Goal: Check status

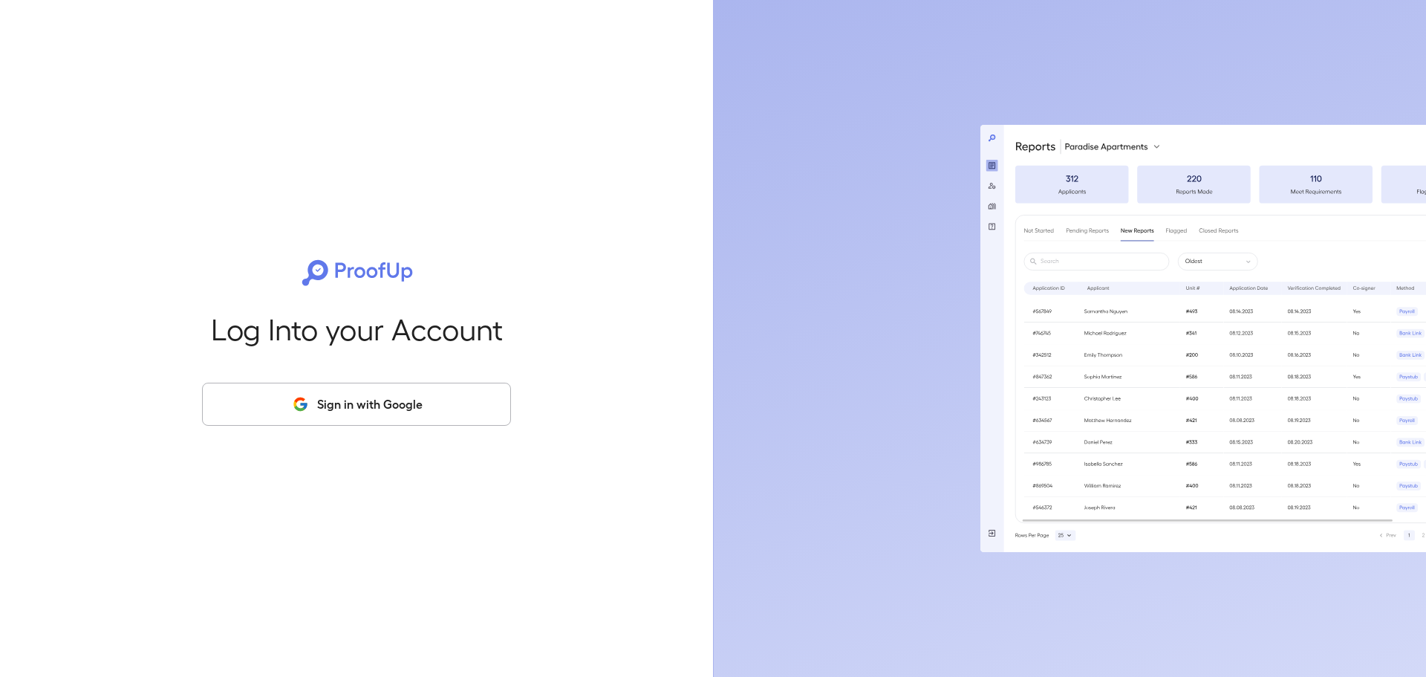
click at [479, 416] on button "Sign in with Google" at bounding box center [356, 403] width 309 height 43
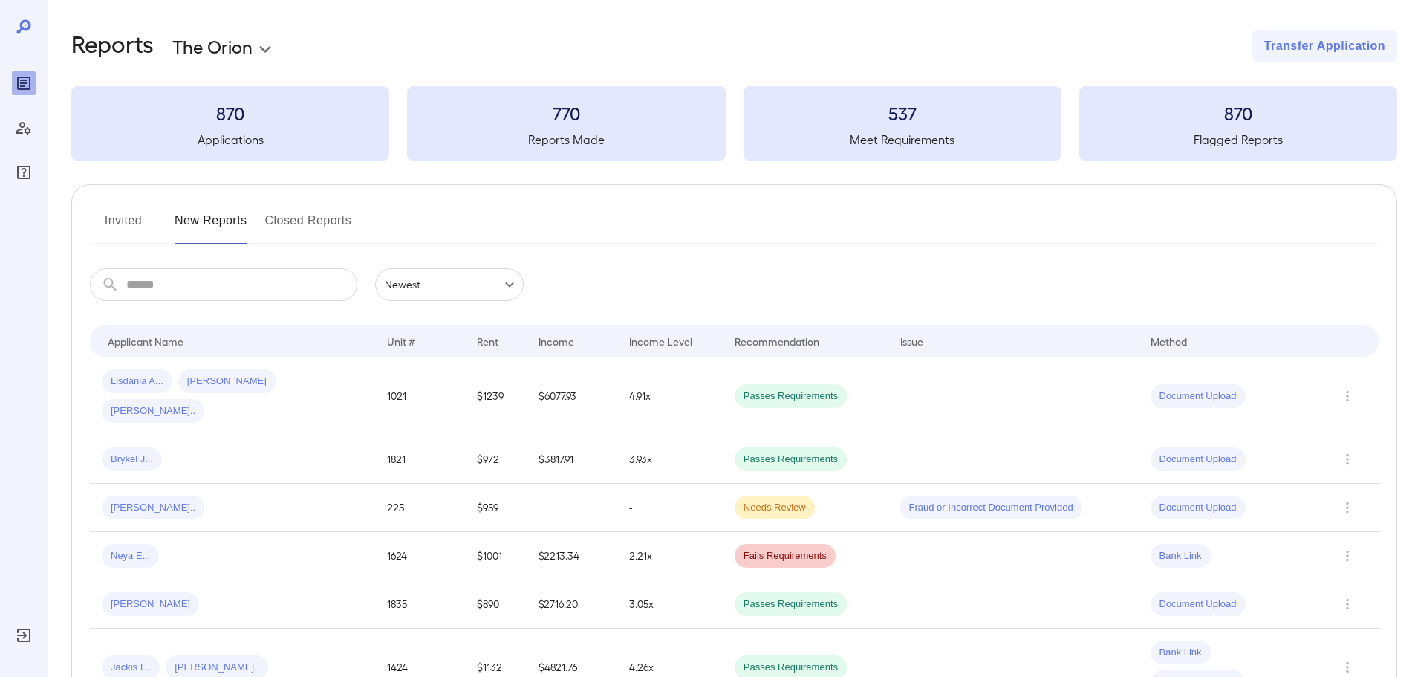
click at [294, 291] on input "text" at bounding box center [241, 284] width 231 height 33
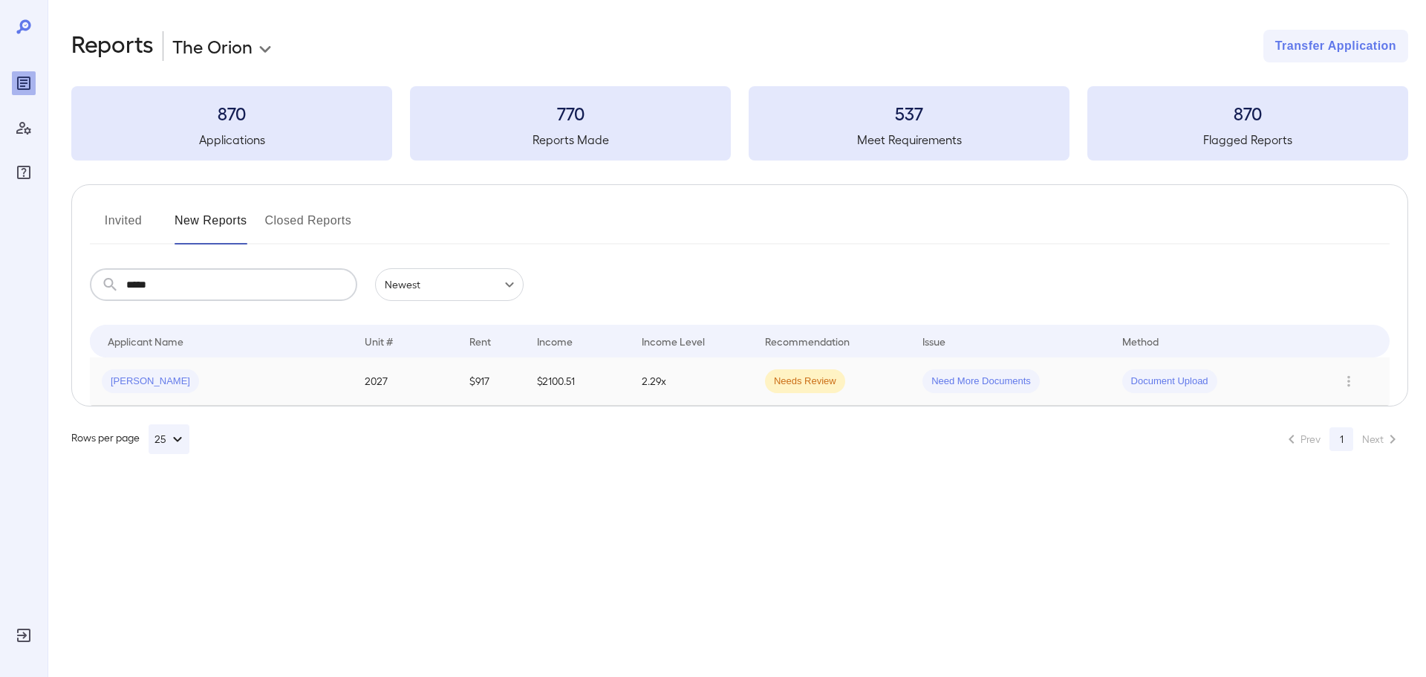
type input "*****"
click at [321, 374] on div "[PERSON_NAME]" at bounding box center [221, 381] width 239 height 24
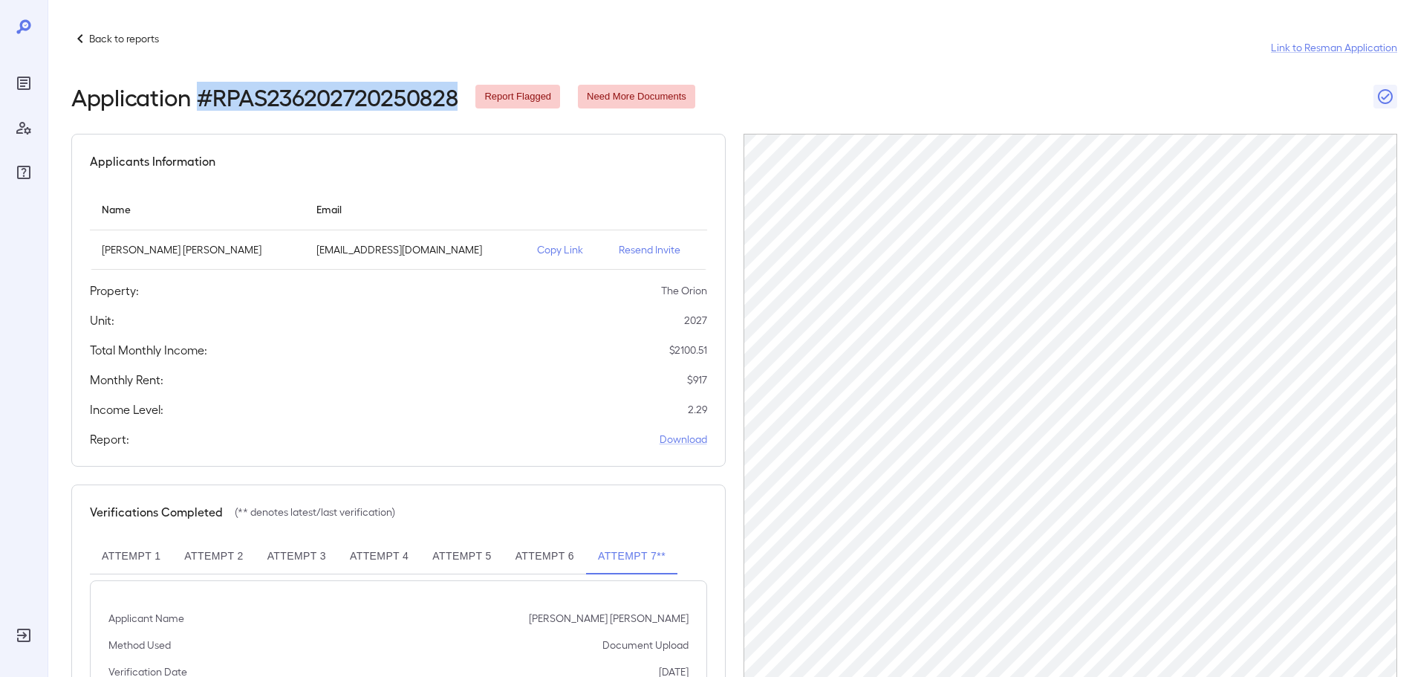
drag, startPoint x: 198, startPoint y: 100, endPoint x: 458, endPoint y: 98, distance: 259.2
click at [458, 98] on h2 "Application # RPAS236202720250828" at bounding box center [264, 96] width 386 height 27
copy h2 "# RPAS236202720250828"
click at [134, 32] on p "Back to reports" at bounding box center [124, 38] width 70 height 15
